Goal: Task Accomplishment & Management: Use online tool/utility

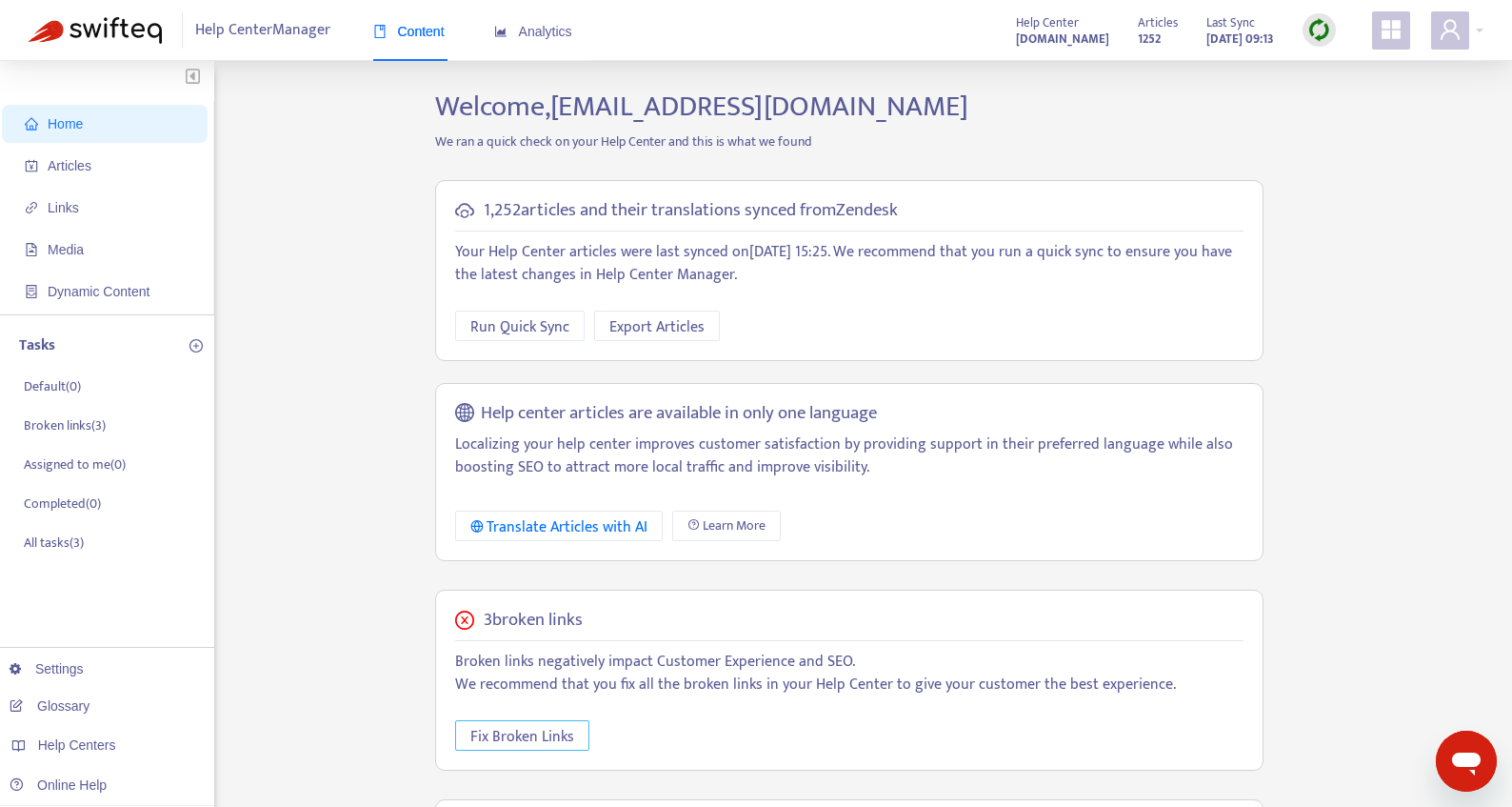
click at [505, 738] on span "Fix Broken Links" at bounding box center [522, 737] width 104 height 23
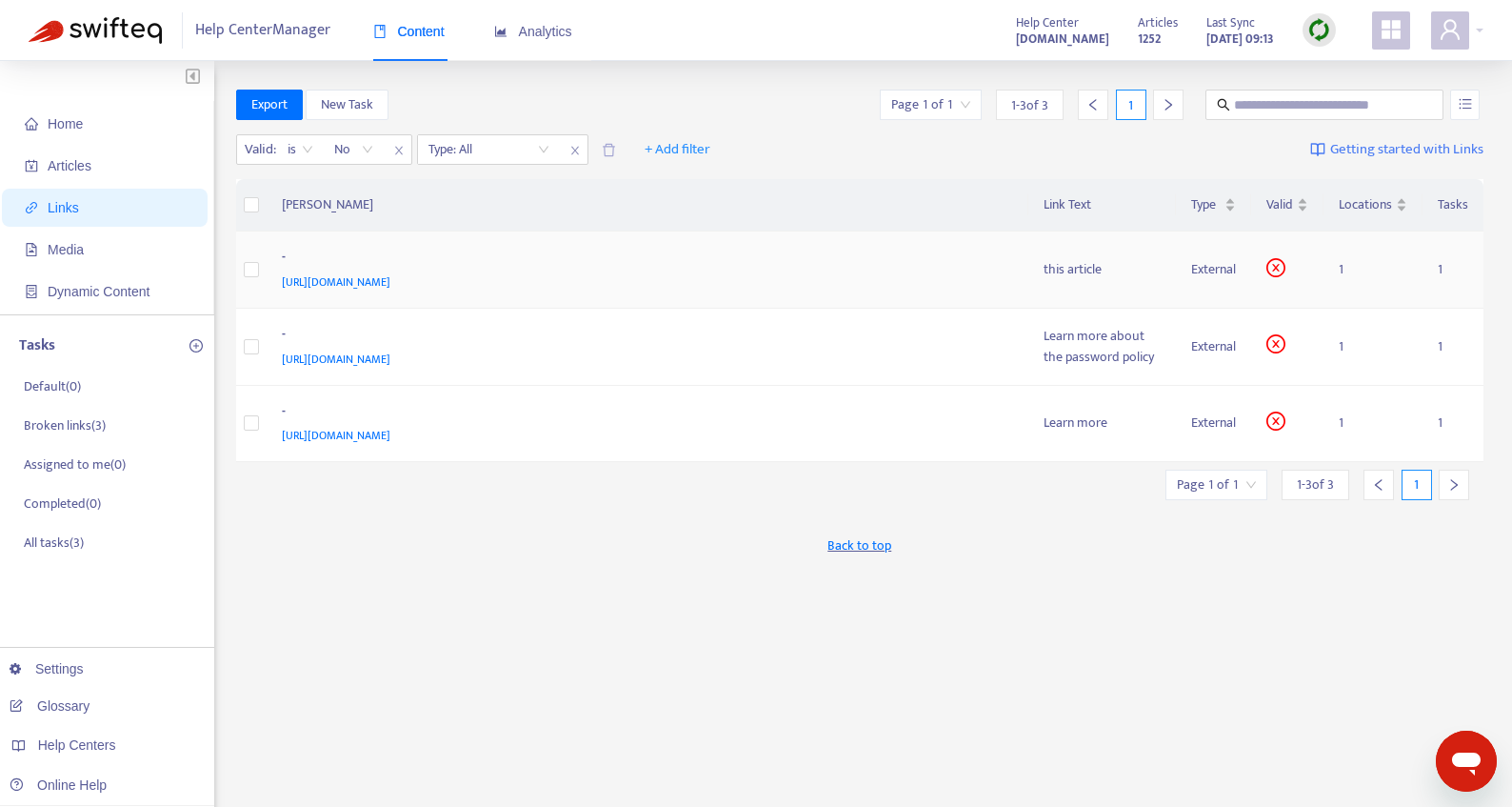
click at [347, 264] on div "-" at bounding box center [644, 258] width 725 height 24
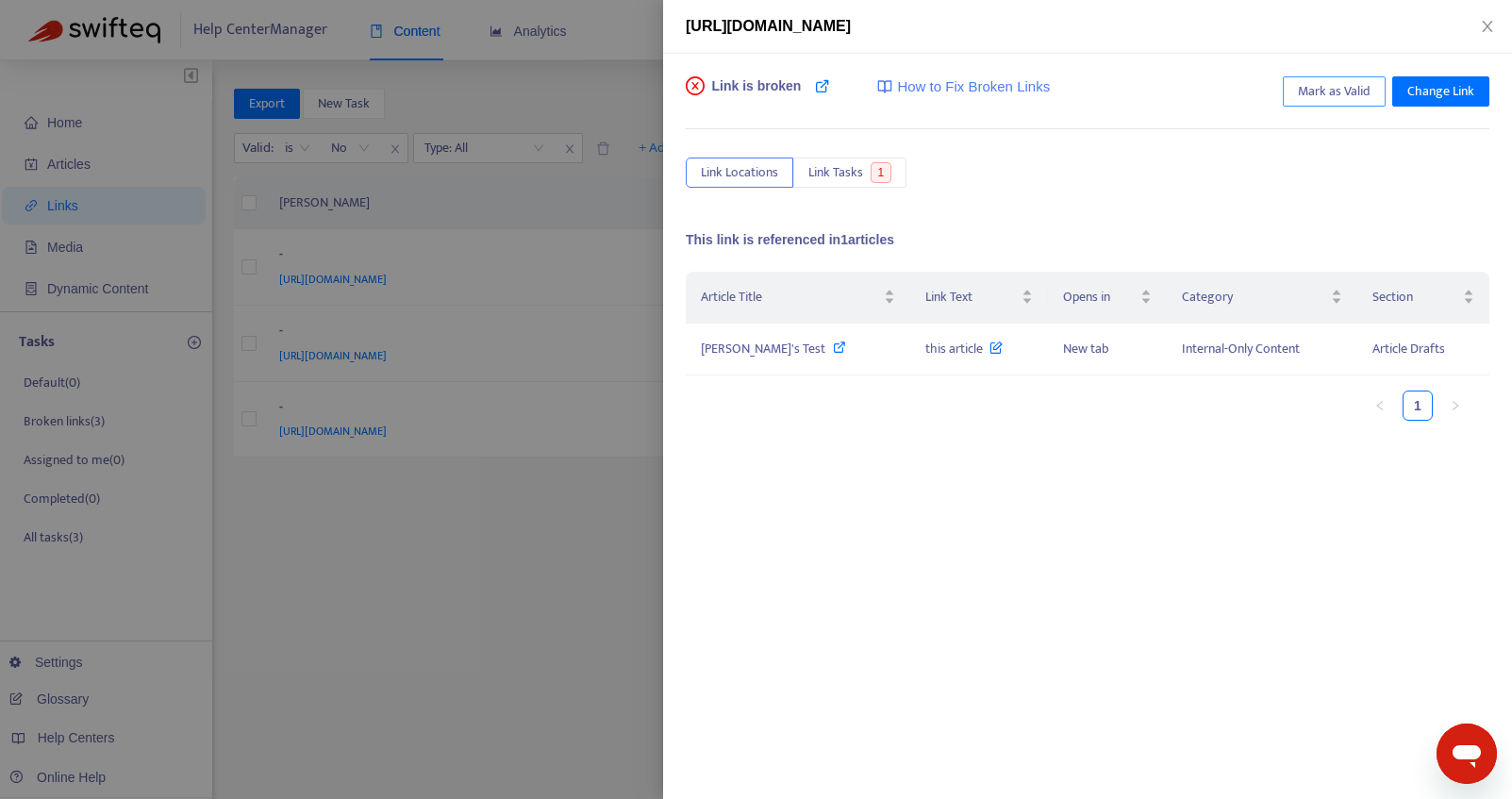
click at [1336, 84] on span "Mark as Valid" at bounding box center [1334, 91] width 73 height 20
click at [375, 333] on div at bounding box center [756, 399] width 1512 height 799
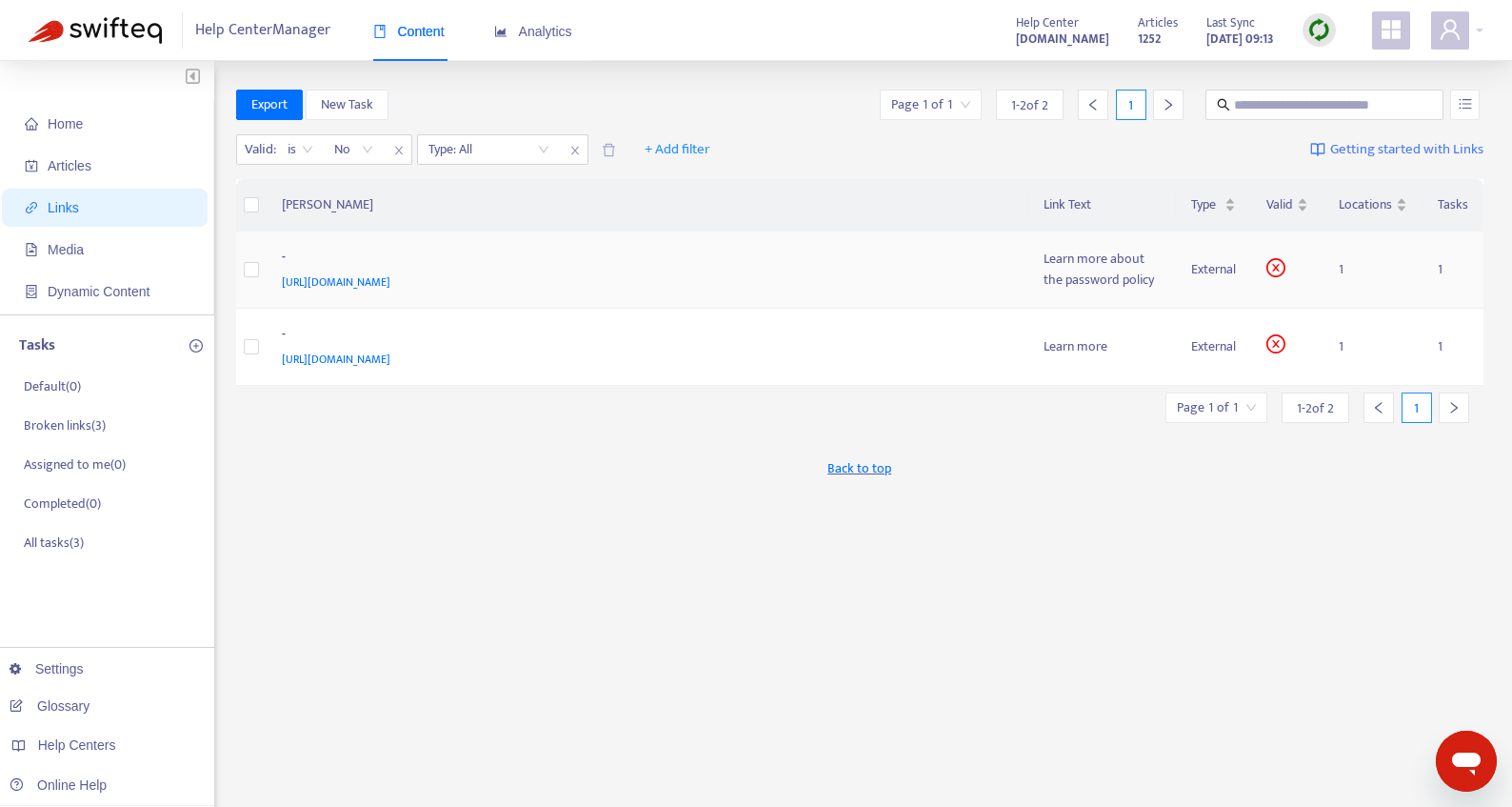
click at [358, 253] on div "-" at bounding box center [644, 258] width 725 height 24
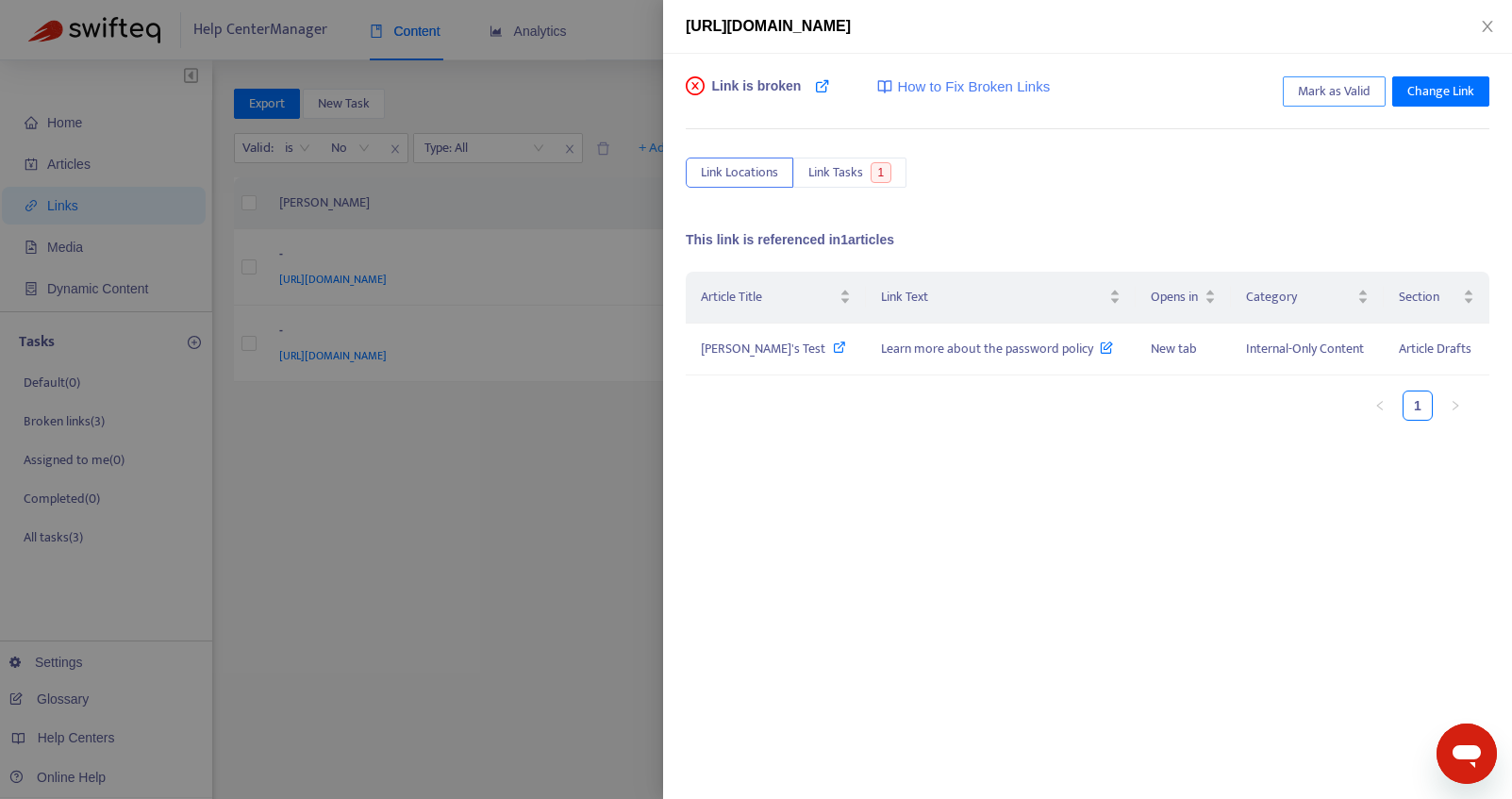
click at [1322, 89] on span "Mark as Valid" at bounding box center [1334, 91] width 73 height 20
click at [440, 498] on div at bounding box center [756, 399] width 1512 height 799
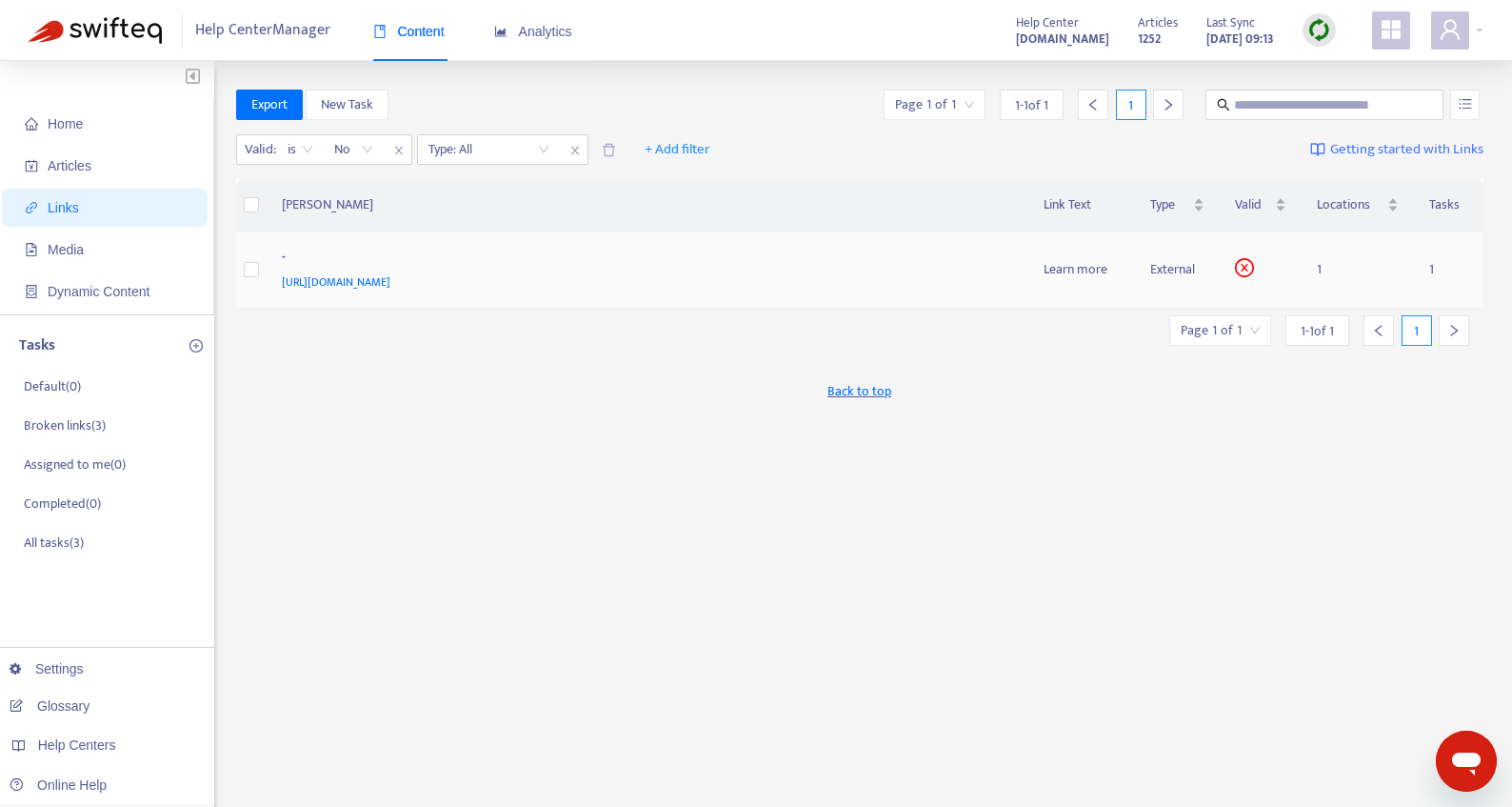
click at [425, 258] on div "-" at bounding box center [644, 258] width 725 height 24
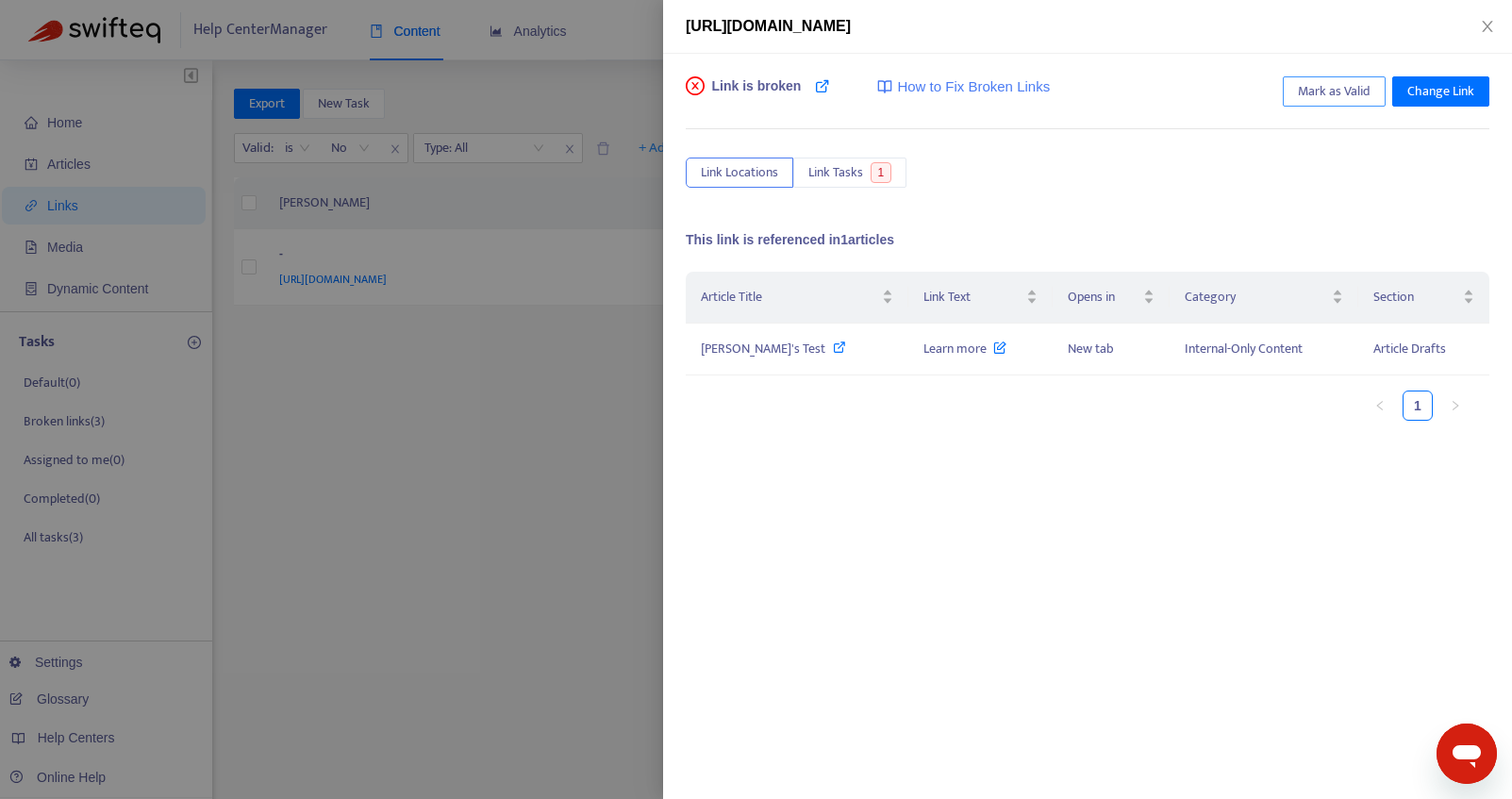
click at [1330, 92] on span "Mark as Valid" at bounding box center [1334, 91] width 73 height 20
click at [1484, 25] on icon "close" at bounding box center [1487, 26] width 15 height 15
